Goal: Task Accomplishment & Management: Manage account settings

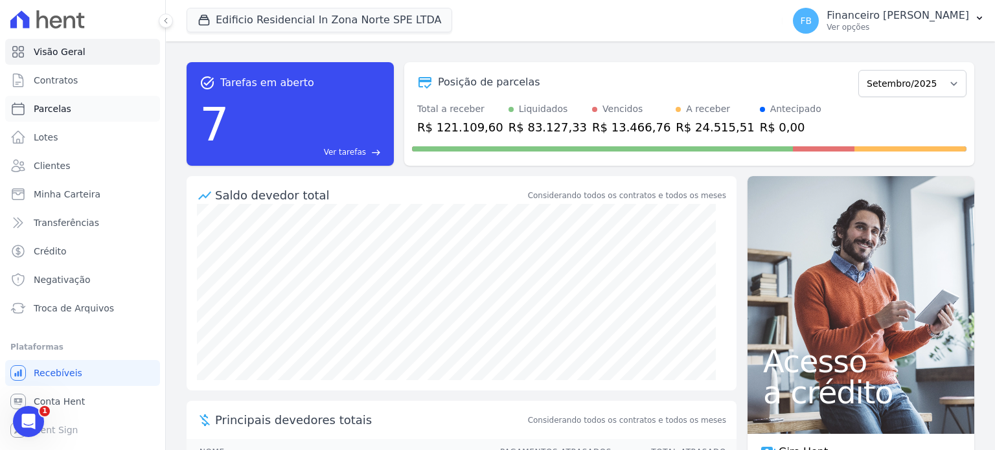
click at [101, 106] on link "Parcelas" at bounding box center [82, 109] width 155 height 26
select select
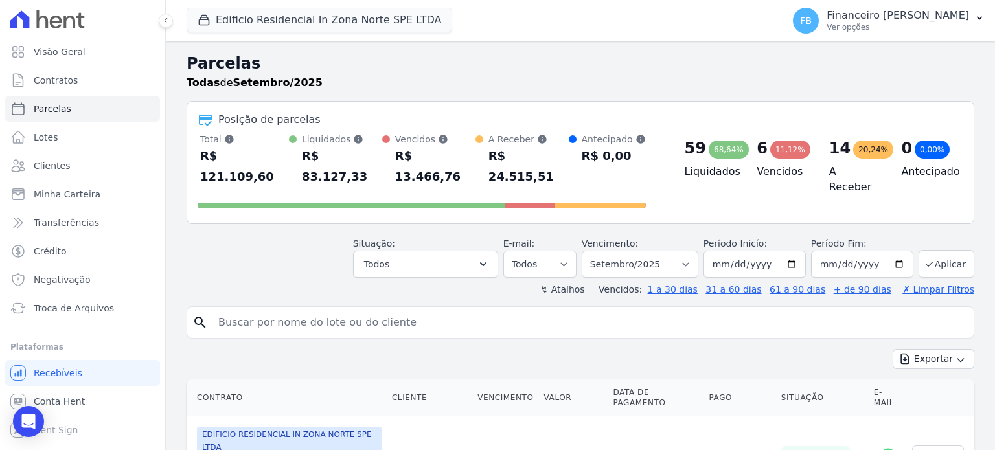
click at [264, 310] on input "search" at bounding box center [589, 323] width 758 height 26
type input "[PERSON_NAME]"
select select
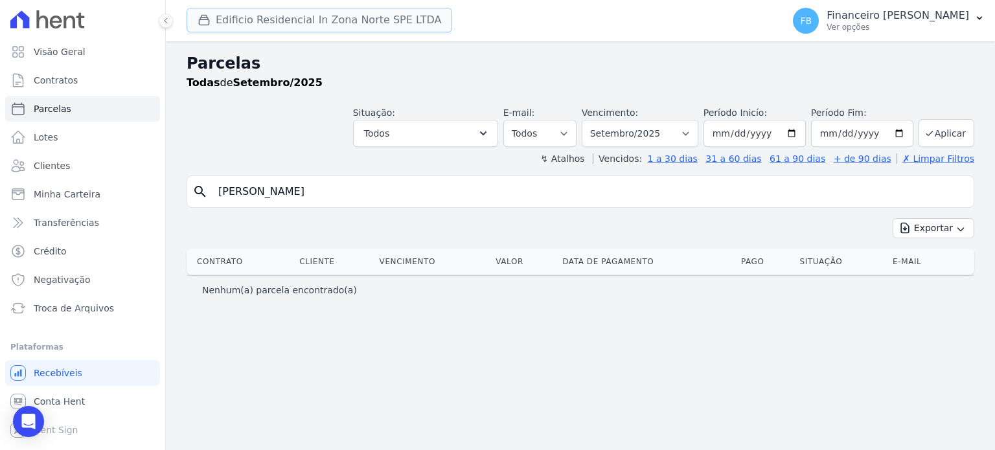
click at [367, 18] on button "Edificio Residencial In Zona Norte SPE LTDA" at bounding box center [318, 20] width 265 height 25
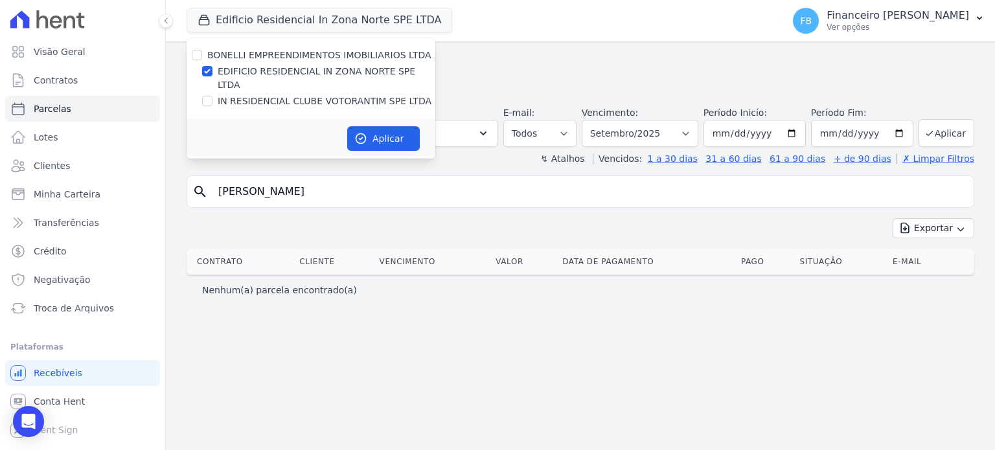
click at [325, 69] on label "EDIFICIO RESIDENCIAL IN ZONA NORTE SPE LTDA" at bounding box center [327, 78] width 218 height 27
click at [212, 69] on input "EDIFICIO RESIDENCIAL IN ZONA NORTE SPE LTDA" at bounding box center [207, 71] width 10 height 10
checkbox input "false"
click at [310, 95] on label "IN RESIDENCIAL CLUBE VOTORANTIM SPE LTDA" at bounding box center [325, 102] width 214 height 14
click at [212, 96] on input "IN RESIDENCIAL CLUBE VOTORANTIM SPE LTDA" at bounding box center [207, 101] width 10 height 10
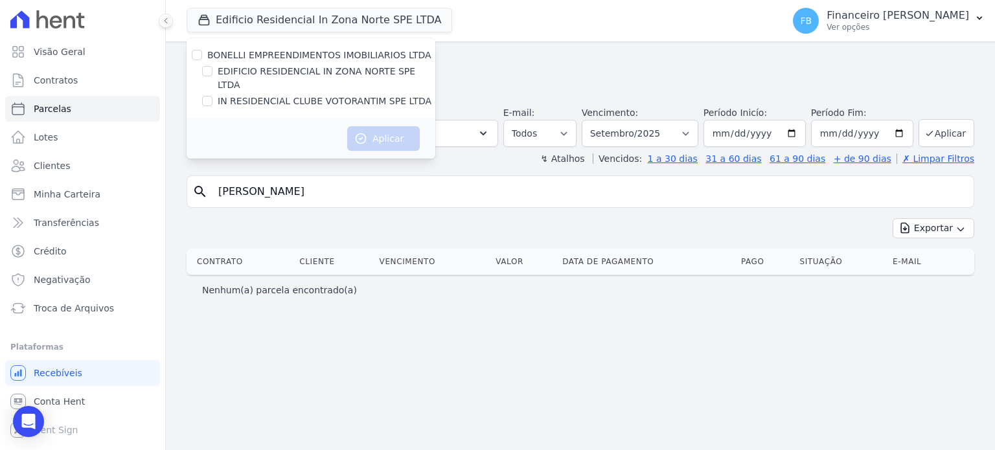
checkbox input "true"
click at [394, 126] on button "Aplicar" at bounding box center [383, 138] width 73 height 25
select select
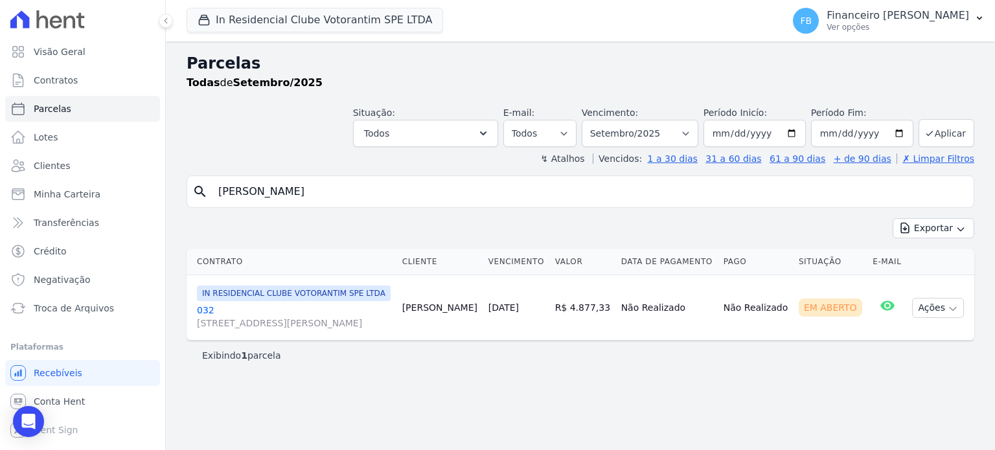
click at [302, 193] on input "[PERSON_NAME]" at bounding box center [589, 192] width 758 height 26
click at [953, 314] on icon "button" at bounding box center [952, 309] width 10 height 10
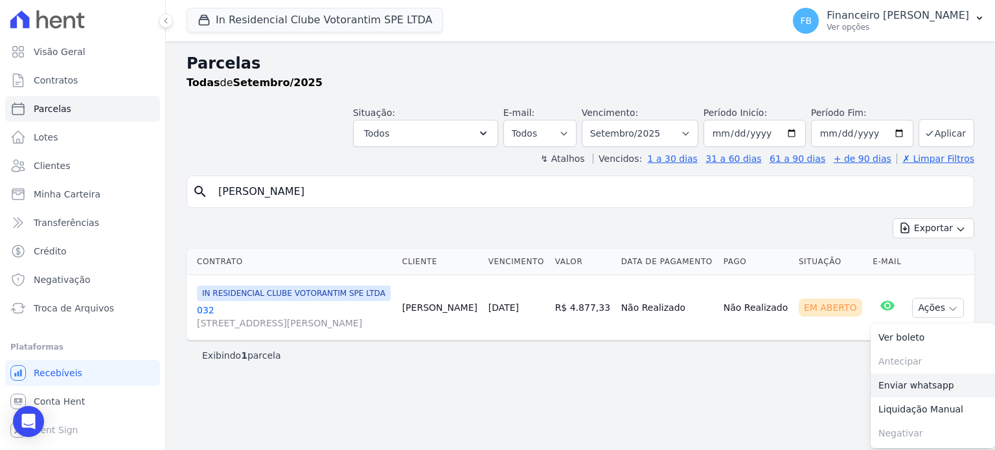
scroll to position [13, 0]
click at [211, 306] on link "032 [STREET_ADDRESS][PERSON_NAME]" at bounding box center [294, 317] width 195 height 26
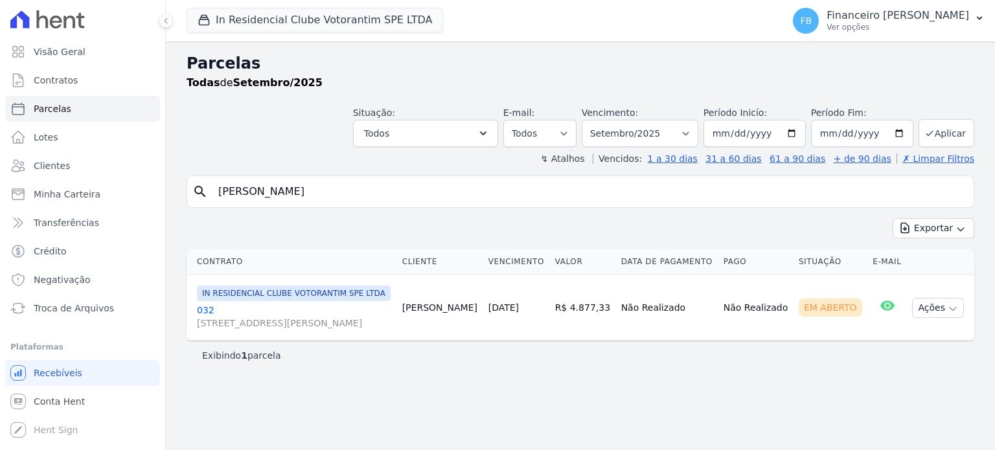
scroll to position [0, 0]
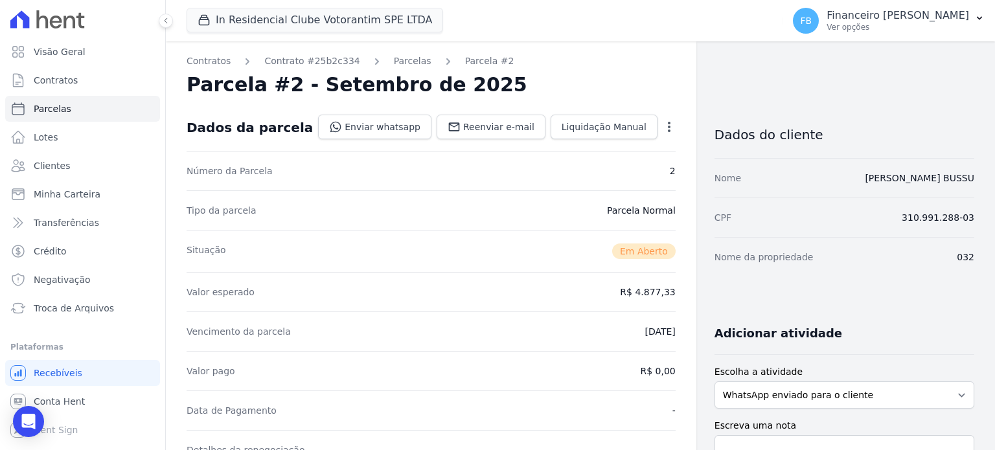
click at [666, 129] on div "Contratos Contrato #25b2c334 [GEOGRAPHIC_DATA] Parcela #2 Parcela #2 - Setembro…" at bounding box center [431, 458] width 530 height 835
click at [662, 129] on icon "button" at bounding box center [668, 126] width 13 height 13
click at [609, 168] on link "Cancelar Cobrança" at bounding box center [613, 167] width 114 height 23
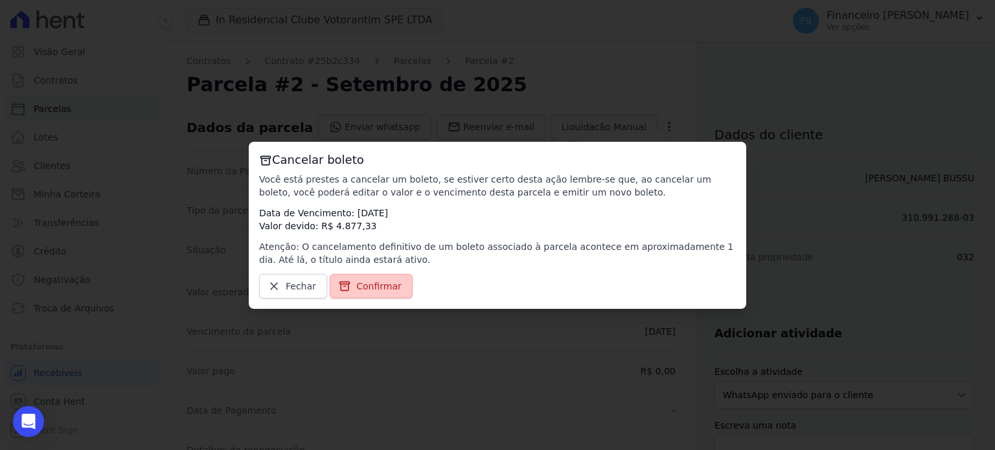
click at [378, 281] on span "Confirmar" at bounding box center [378, 286] width 45 height 13
